Goal: Task Accomplishment & Management: Manage account settings

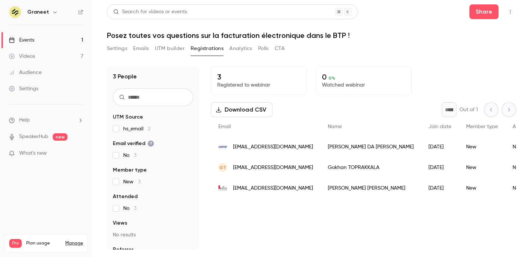
click at [281, 100] on div "3 Registered to webinar 0 0 % Watched webinar Download CSV * Out of 1 Email Nam…" at bounding box center [363, 158] width 305 height 184
click at [314, 103] on div "Download CSV * Out of 1" at bounding box center [363, 110] width 305 height 15
click at [315, 48] on div "Settings Emails UTM builder Registrations Analytics Polls CTA" at bounding box center [311, 50] width 409 height 15
click at [128, 51] on div "Settings Emails UTM builder Registrations Analytics Polls CTA" at bounding box center [196, 49] width 178 height 12
click at [131, 49] on div "Settings Emails UTM builder Registrations Analytics Polls CTA" at bounding box center [196, 49] width 178 height 12
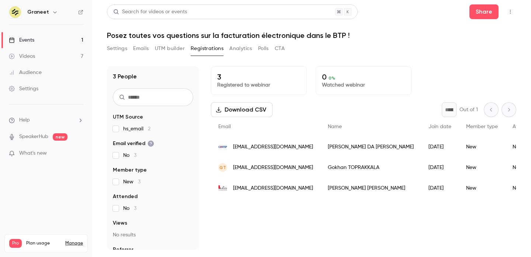
click at [136, 51] on button "Emails" at bounding box center [140, 49] width 15 height 12
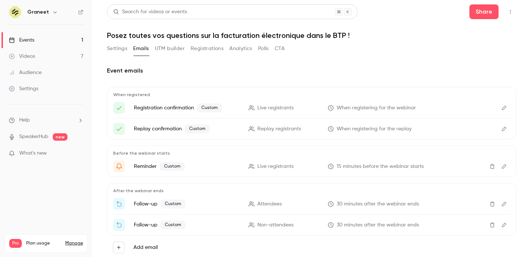
click at [104, 52] on main "Search for videos or events Share Posez toutes vos questions sur la facturation…" at bounding box center [311, 128] width 439 height 257
click at [110, 51] on button "Settings" at bounding box center [117, 49] width 20 height 12
